Goal: Task Accomplishment & Management: Manage account settings

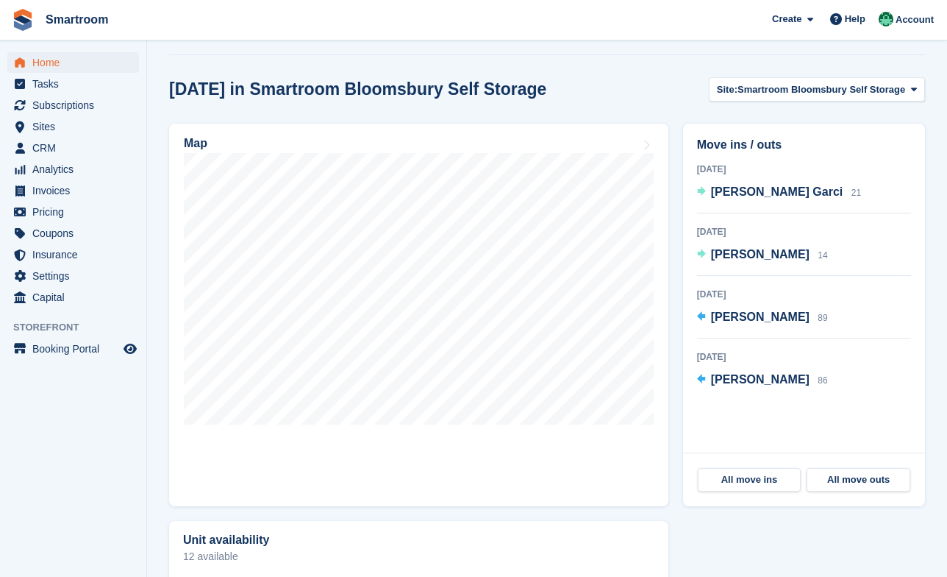
scroll to position [415, 0]
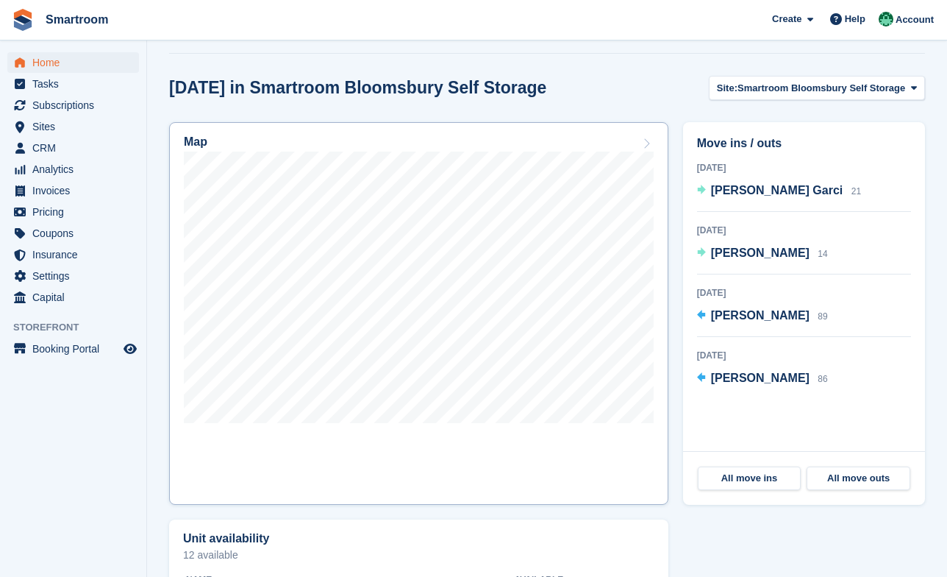
click at [413, 449] on link "Map" at bounding box center [418, 313] width 499 height 382
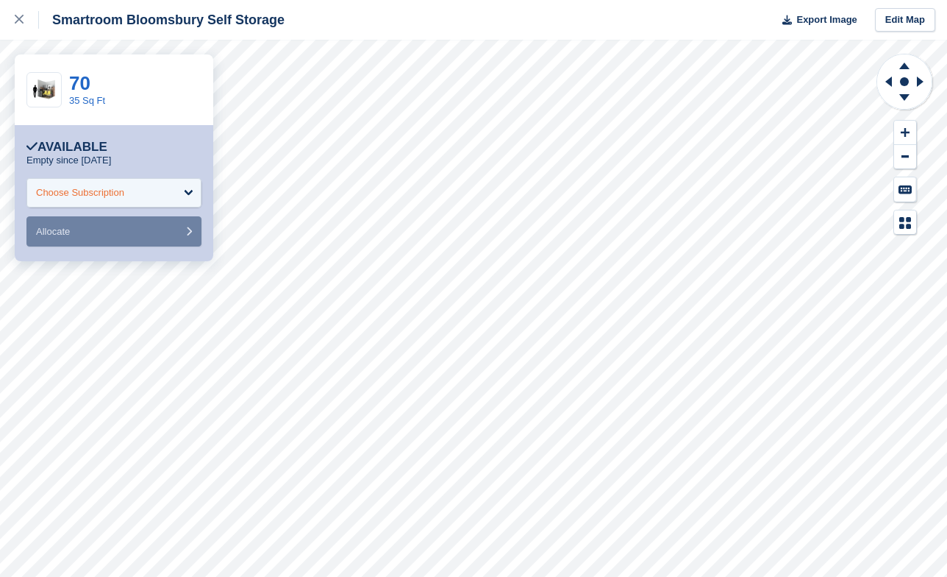
click at [136, 202] on div "Choose Subscription" at bounding box center [113, 192] width 175 height 29
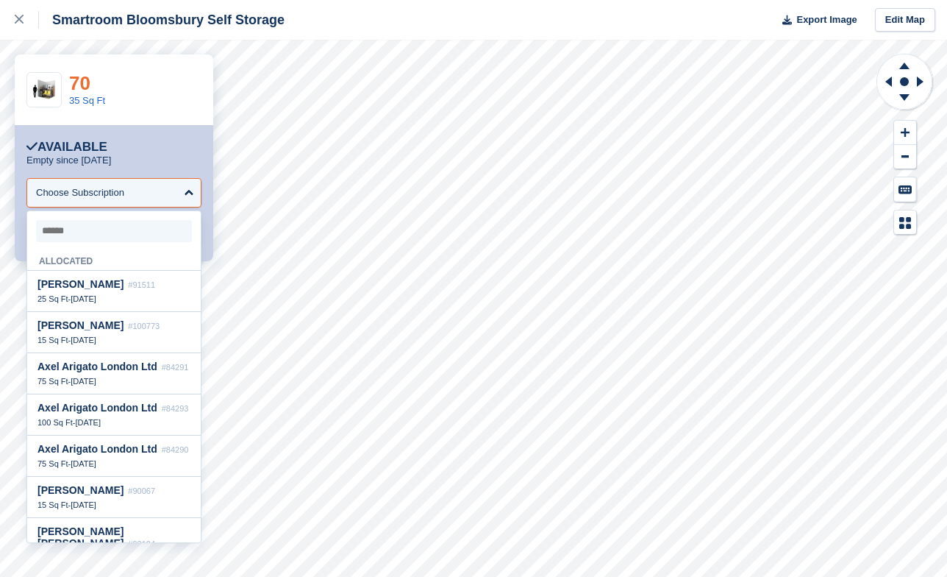
click at [88, 82] on link "70" at bounding box center [79, 83] width 21 height 22
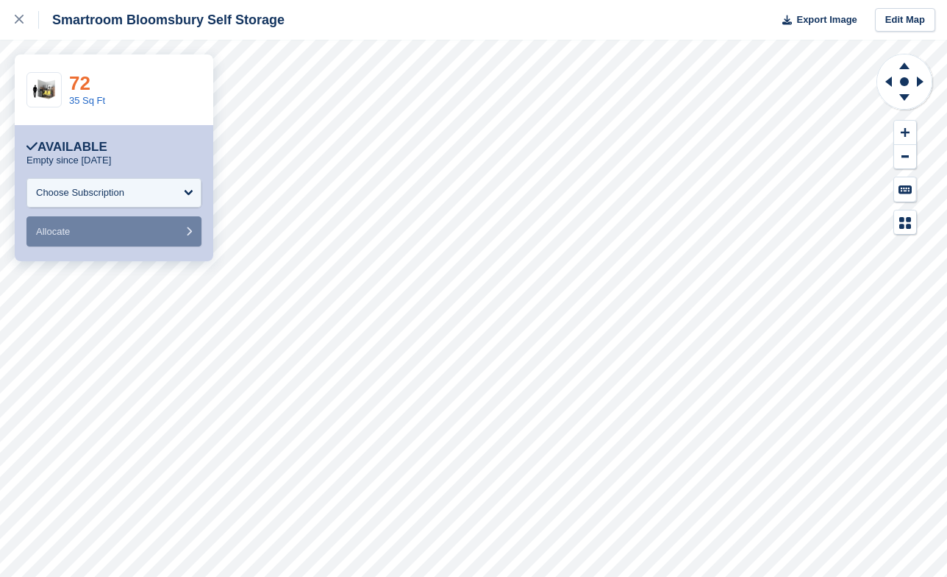
click at [82, 77] on link "72" at bounding box center [79, 83] width 21 height 22
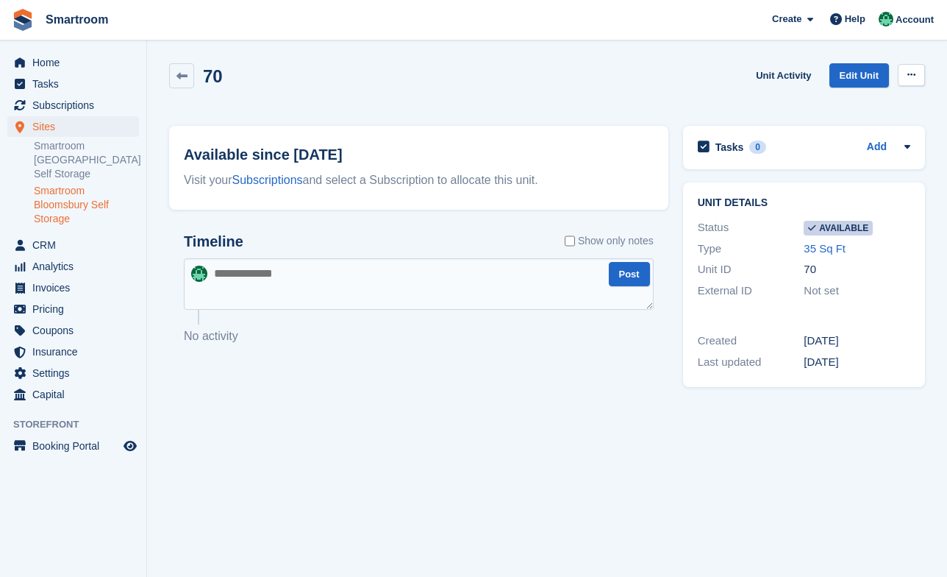
click at [914, 71] on icon at bounding box center [912, 75] width 8 height 10
click at [861, 101] on p "Make unavailable" at bounding box center [855, 103] width 128 height 19
click at [916, 76] on icon at bounding box center [912, 75] width 8 height 10
click at [844, 102] on p "Make unavailable" at bounding box center [855, 103] width 128 height 19
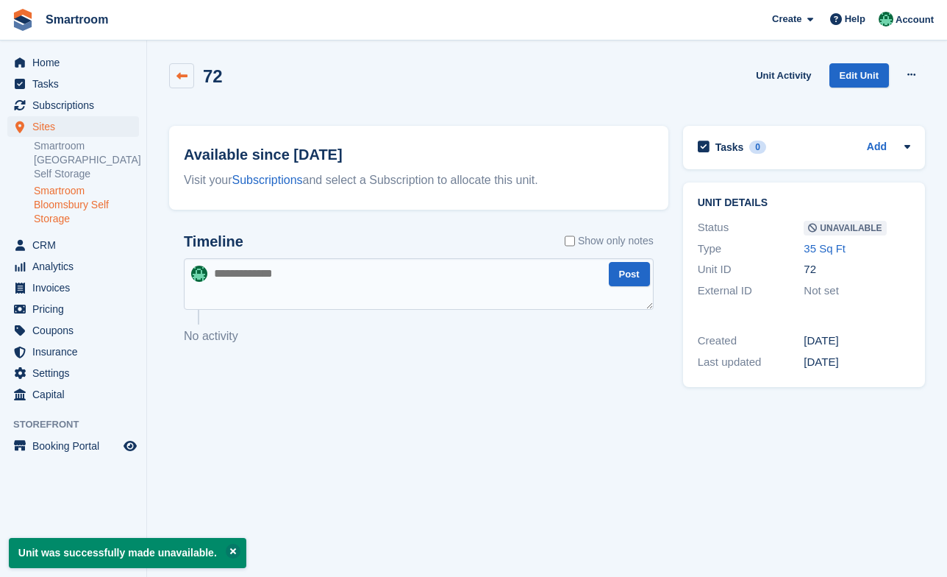
click at [184, 84] on link at bounding box center [181, 75] width 25 height 25
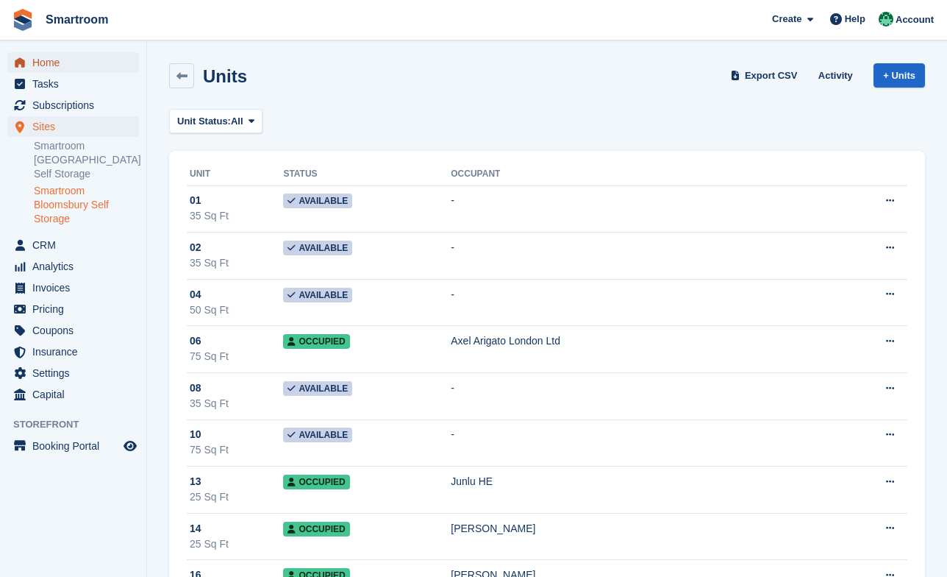
click at [58, 58] on span "Home" at bounding box center [76, 62] width 88 height 21
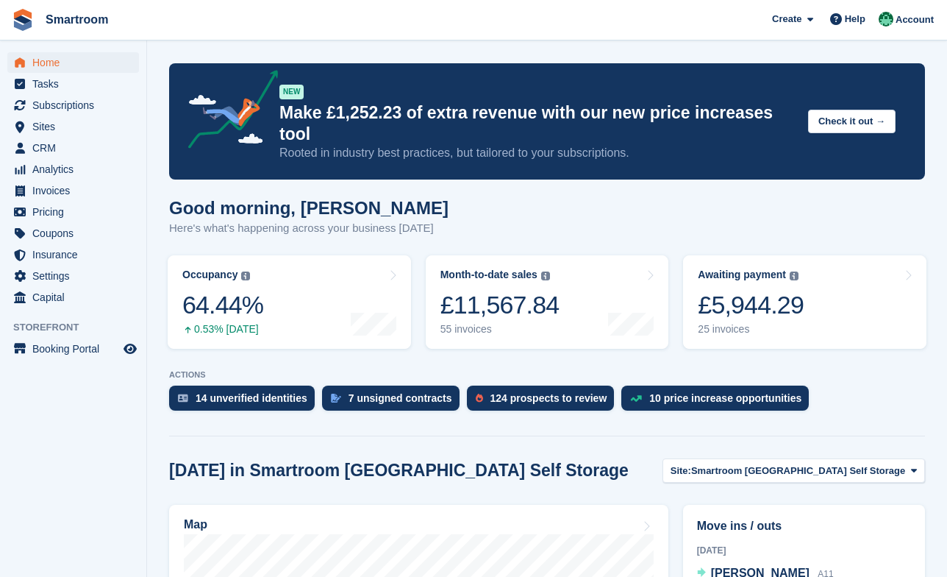
click at [782, 463] on span "Smartroom Stoke Newington Self Storage" at bounding box center [798, 470] width 214 height 15
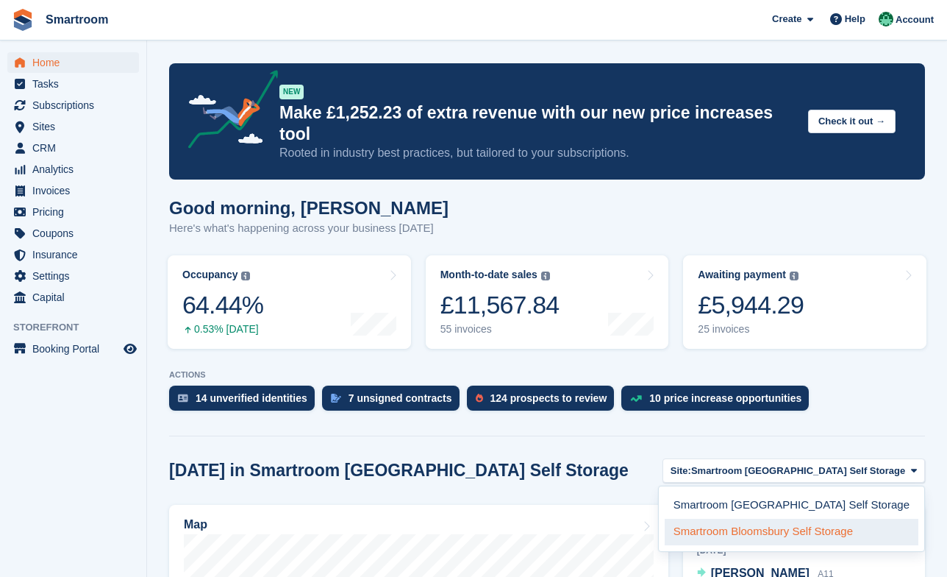
click at [766, 519] on link "Smartroom Bloomsbury Self Storage" at bounding box center [792, 532] width 254 height 26
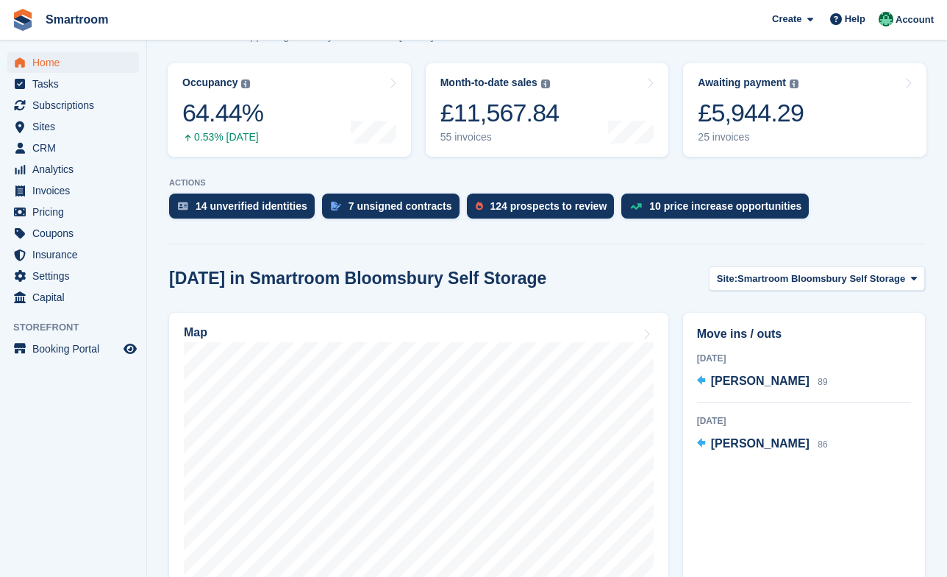
scroll to position [197, 0]
